Goal: Find contact information: Find contact information

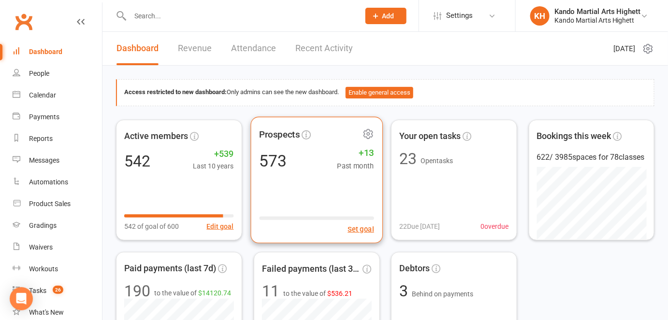
scroll to position [230, 0]
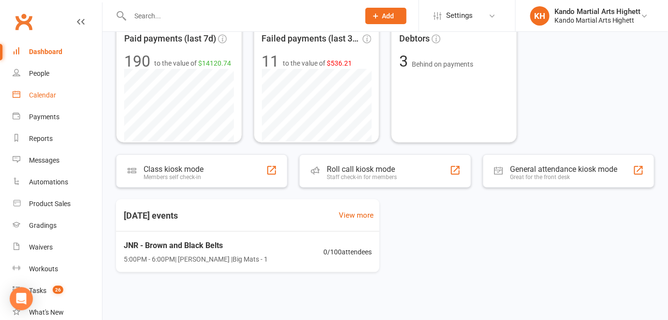
click at [63, 103] on link "Calendar" at bounding box center [57, 96] width 89 height 22
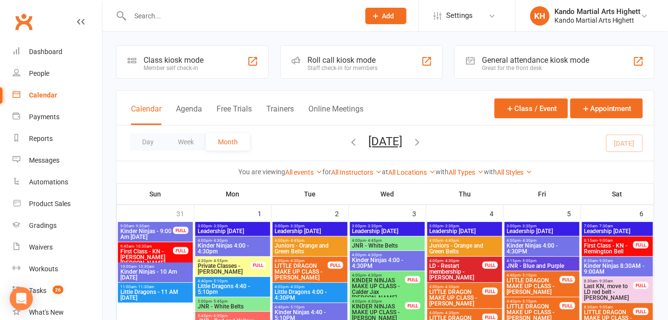
click at [156, 10] on input "text" at bounding box center [240, 16] width 226 height 14
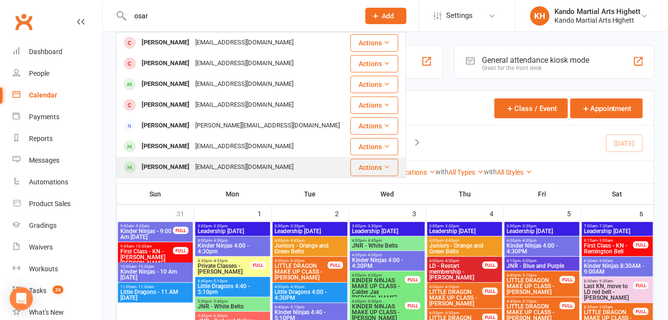
scroll to position [139, 0]
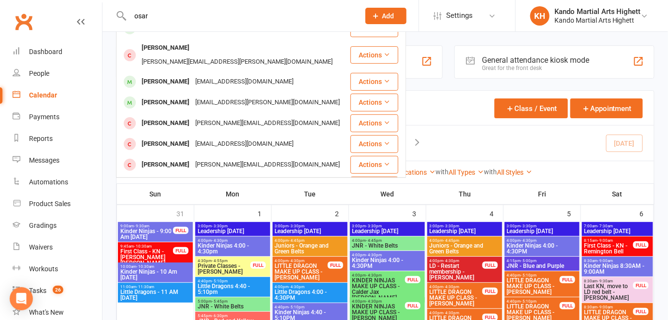
type input "osar"
click at [430, 251] on span "Juniors - Orange and Green Belts" at bounding box center [464, 249] width 71 height 12
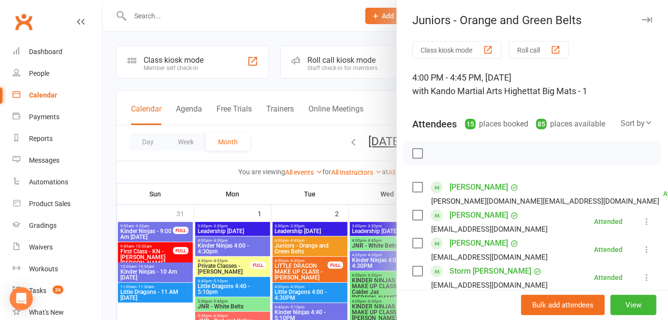
click at [370, 230] on div at bounding box center [384, 160] width 565 height 320
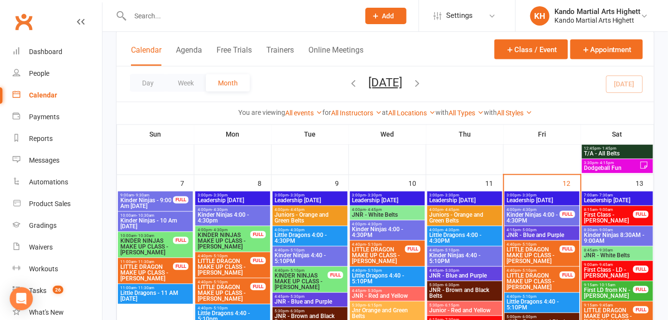
scroll to position [504, 0]
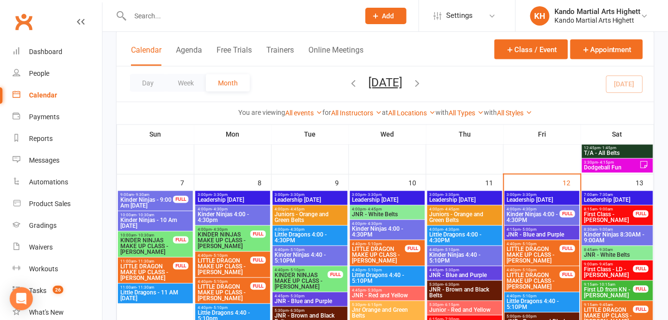
click at [552, 277] on span "LITTLE DRAGON MAKE UP CLASS - [PERSON_NAME]" at bounding box center [533, 281] width 54 height 17
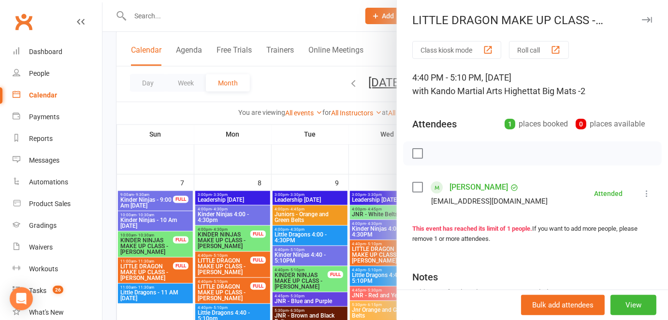
click at [363, 262] on div at bounding box center [384, 160] width 565 height 320
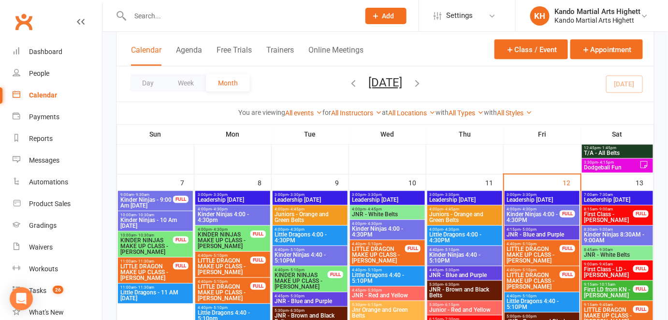
click at [553, 297] on span "4:40pm - 5:10pm" at bounding box center [541, 297] width 71 height 4
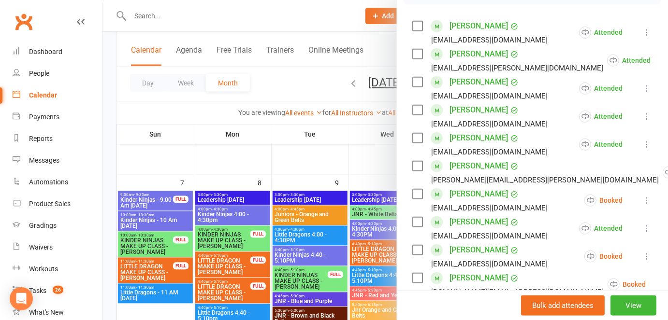
scroll to position [161, 0]
click at [464, 192] on link "Chase Harris" at bounding box center [478, 193] width 58 height 15
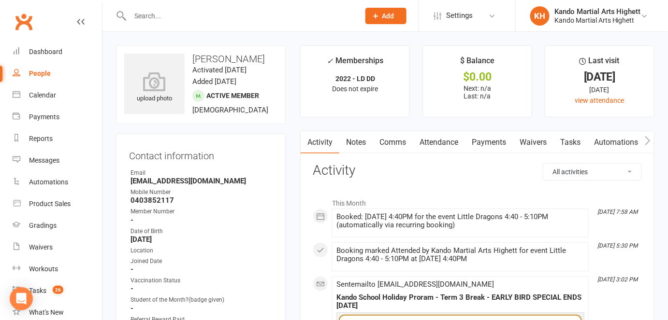
click at [175, 197] on div "Mobile Number" at bounding box center [201, 192] width 142 height 9
click at [176, 199] on ul "Owner Email harris_garrity@hotmail.com Mobile Number 0403852117 Member Number -…" at bounding box center [200, 294] width 143 height 250
click at [178, 186] on strong "harris_garrity@hotmail.com" at bounding box center [201, 181] width 142 height 9
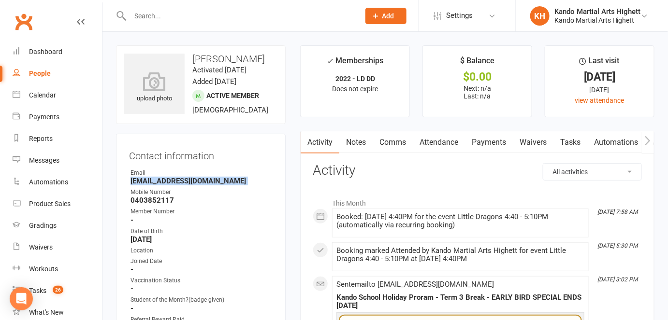
click at [178, 186] on strong "harris_garrity@hotmail.com" at bounding box center [201, 181] width 142 height 9
copy render-form-field "harris_garrity@hotmail.com"
drag, startPoint x: 248, startPoint y: 79, endPoint x: 215, endPoint y: 30, distance: 59.5
click at [215, 30] on div at bounding box center [234, 15] width 237 height 31
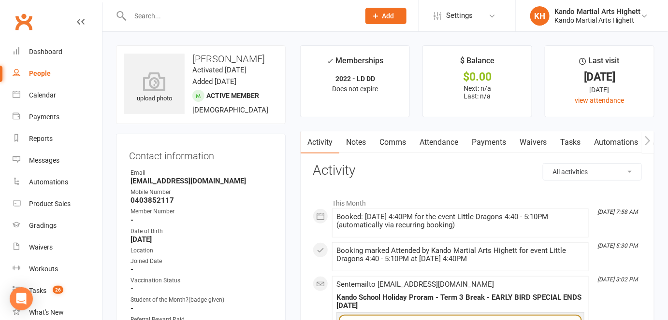
click at [219, 19] on input "text" at bounding box center [240, 16] width 226 height 14
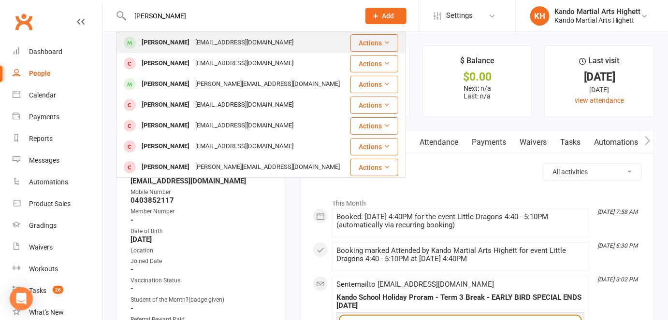
type input "liam"
click at [199, 39] on div "Rodgrof@gmail.com" at bounding box center [244, 43] width 104 height 14
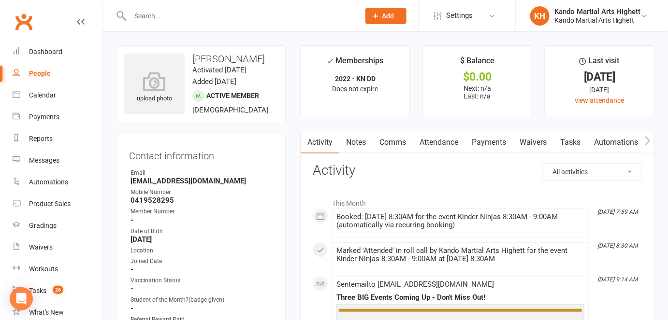
click at [164, 186] on strong "Rodgrof@gmail.com" at bounding box center [201, 181] width 142 height 9
copy render-form-field "Rodgrof@gmail.com"
